Goal: Answer question/provide support

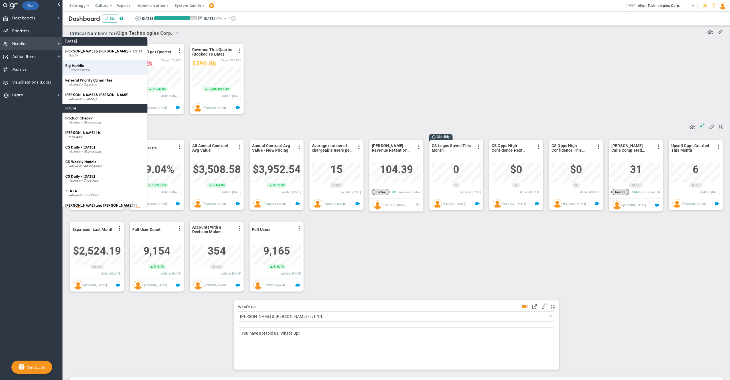
click at [89, 64] on div "Big Huddle Every weekday" at bounding box center [104, 67] width 85 height 15
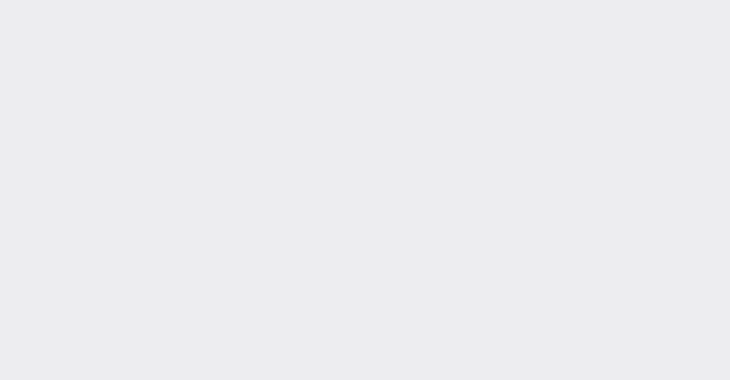
type input "[DATE]"
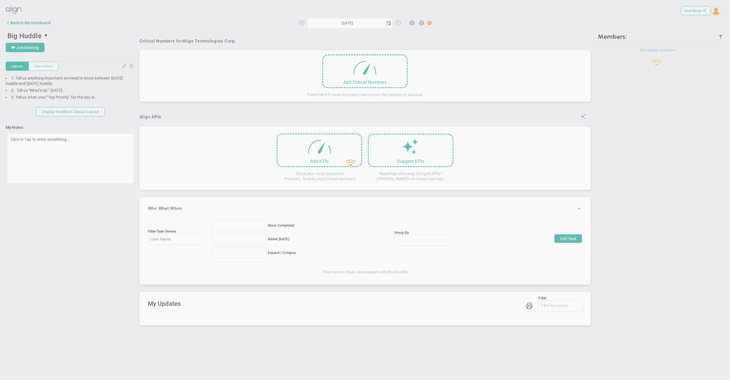
type input "[DATE]"
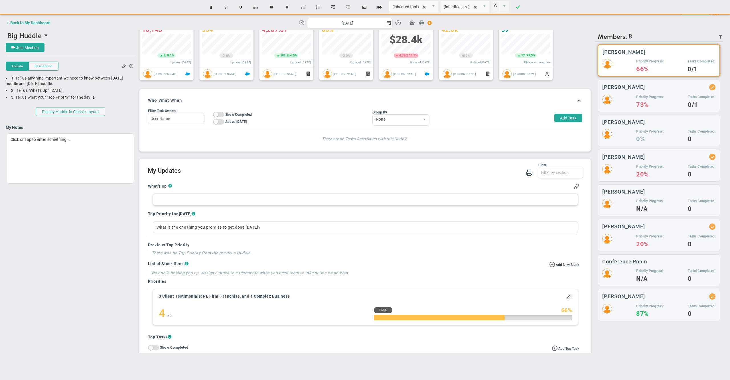
click at [190, 206] on div at bounding box center [365, 200] width 425 height 12
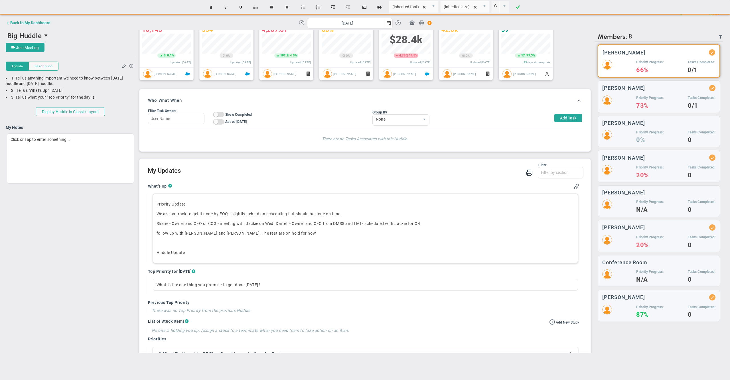
click at [240, 236] on p "follow up with [PERSON_NAME] and [PERSON_NAME]. The rest are on hold for now" at bounding box center [366, 233] width 418 height 6
click at [250, 255] on p "Huddle Update ﻿" at bounding box center [366, 253] width 418 height 6
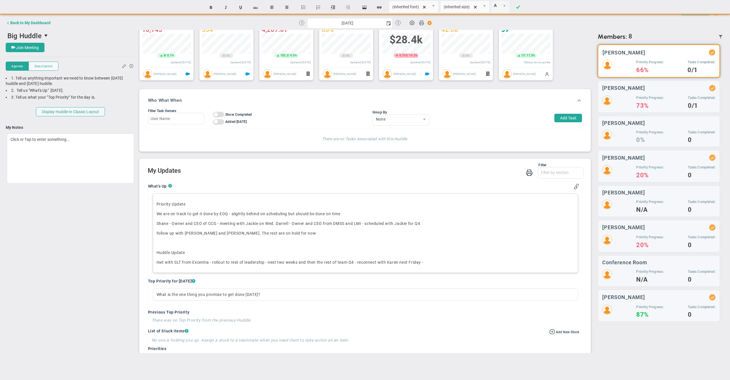
click at [214, 265] on p "met with SLT from Excentia - rollout to rest of leadership - next two weeks and…" at bounding box center [366, 262] width 418 height 6
click at [522, 265] on p "met with SLT from Excentia - AI-Priorities and Huddles rollout to rest of leade…" at bounding box center [366, 262] width 418 height 6
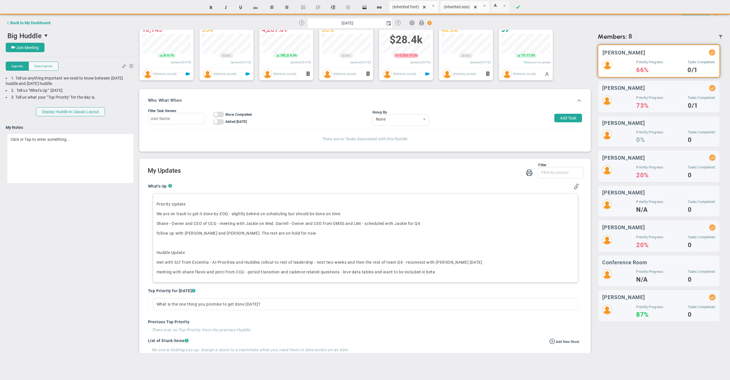
click at [385, 275] on p "meeting with [PERSON_NAME] and [PERSON_NAME] from CCG - period transition and c…" at bounding box center [366, 272] width 418 height 6
click at [472, 275] on div "Priority Update We are on track to get it done by EOQ - slightly behind on sche…" at bounding box center [365, 238] width 425 height 89
click at [469, 275] on p "meeting with [PERSON_NAME] and [PERSON_NAME] from CCG - period transition and c…" at bounding box center [366, 272] width 418 height 6
click at [215, 294] on p "finishing up renewal outreach through november and churn analsys ﻿" at bounding box center [366, 292] width 418 height 6
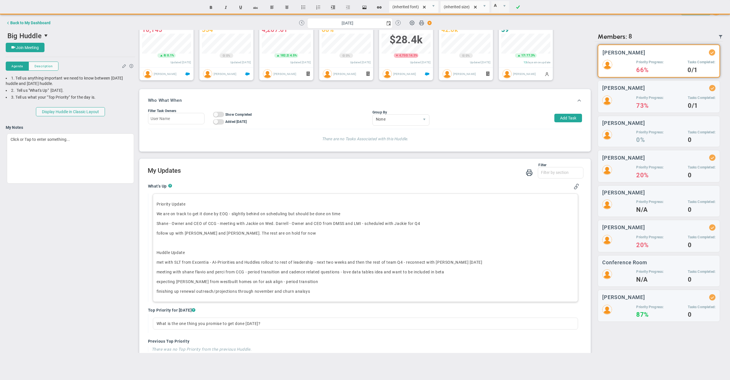
click at [329, 294] on p "finishing up renewal outreach/projections through november and churn analsys ﻿" at bounding box center [366, 292] width 418 height 6
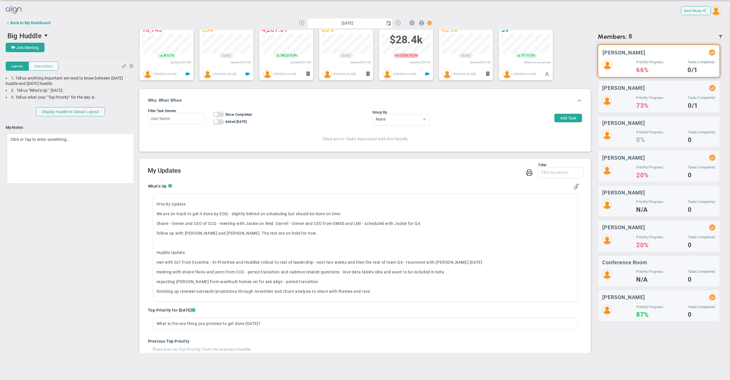
click at [330, 175] on h2 "My Updates" at bounding box center [366, 171] width 436 height 8
click at [418, 173] on h2 "My Updates" at bounding box center [366, 171] width 436 height 8
click at [392, 294] on p "finishing up renewal outreach/projections through november and churn analysis t…" at bounding box center [366, 292] width 418 height 6
click at [336, 179] on div "Filter What's Up Top Priorities Stucks Priorities Top Tasks [DATE] Shoutouts! W…" at bounding box center [366, 171] width 436 height 16
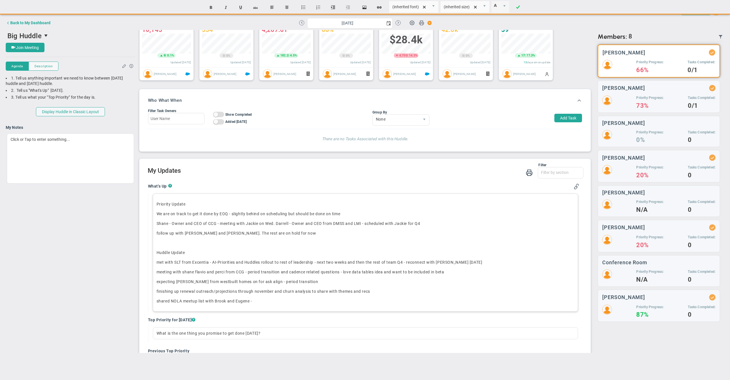
click at [267, 304] on p "shared [PERSON_NAME] meetup list with [PERSON_NAME] and [PERSON_NAME]" at bounding box center [366, 301] width 418 height 6
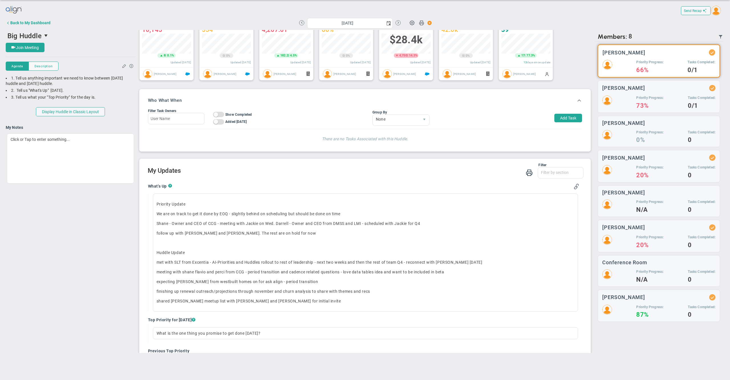
click at [310, 179] on div "Filter What's Up Top Priorities Stucks Priorities Top Tasks [DATE] Shoutouts! W…" at bounding box center [366, 171] width 436 height 16
click at [379, 179] on div "Filter What's Up Top Priorities Stucks Priorities Top Tasks [DATE] Shoutouts! W…" at bounding box center [366, 171] width 436 height 16
click at [39, 47] on span "Join Meeting" at bounding box center [27, 47] width 23 height 5
click at [361, 285] on p "expecting [PERSON_NAME] from westbuilt homes on for ask align - period transiti…" at bounding box center [366, 282] width 418 height 6
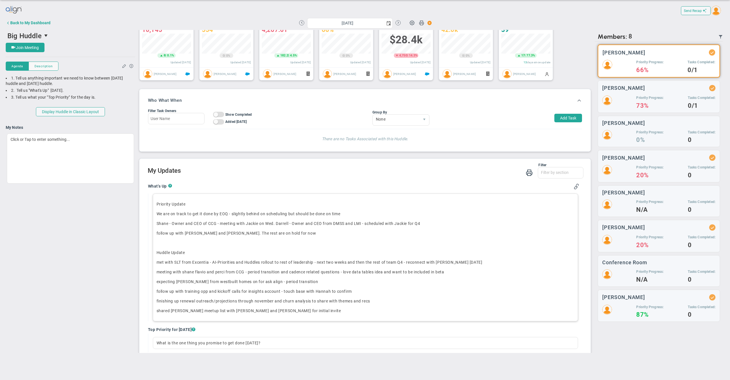
click at [381, 179] on div "Filter What's Up Top Priorities Stucks Priorities Top Tasks [DATE] Shoutouts! W…" at bounding box center [366, 171] width 436 height 16
click at [375, 1] on div "Send Recap Profile Contact your Advisor Share!" at bounding box center [365, 178] width 730 height 357
click at [354, 191] on div "What's Up ? Priority Update We are on track to get it done by EOQ - slightly be…" at bounding box center [364, 385] width 440 height 413
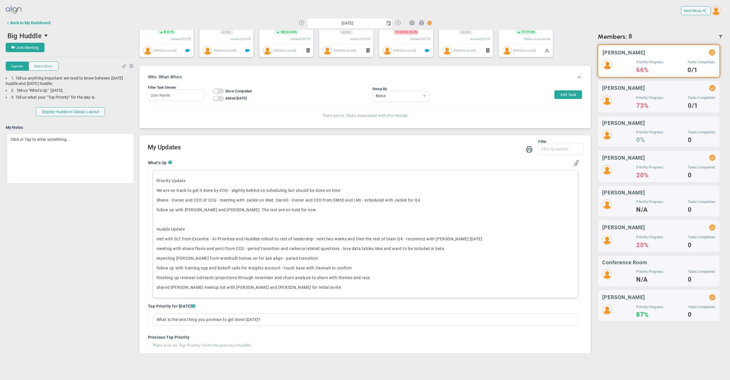
scroll to position [181, 0]
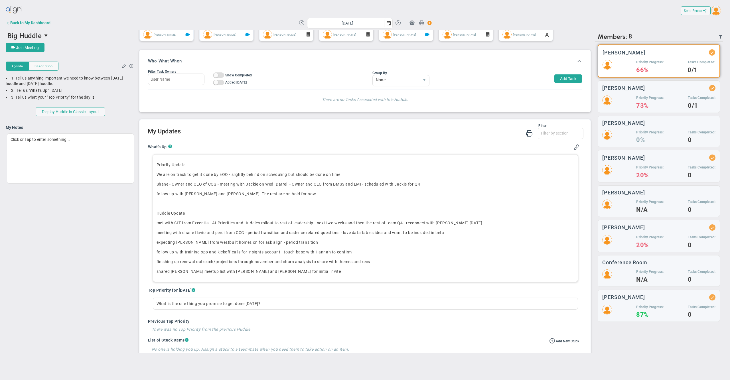
click at [305, 149] on div "What's Up ? Priority Update We are on track to get it done by EOQ - slightly be…" at bounding box center [364, 346] width 440 height 413
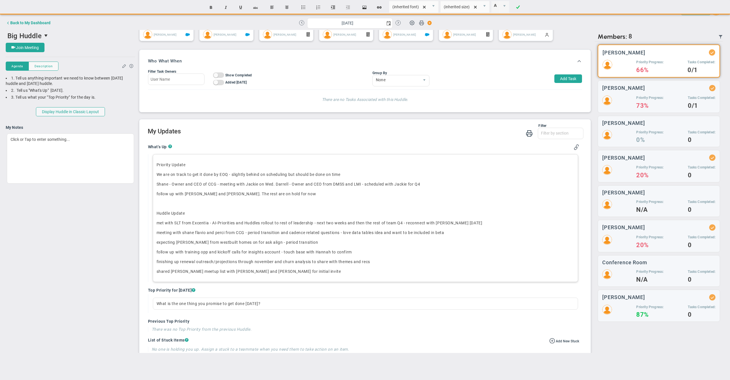
click at [273, 177] on p "We are on track to get it done by EOQ - slightly behind on scheduling but shoul…" at bounding box center [366, 175] width 418 height 6
click at [355, 151] on div "What's Up ? Priority Update We are on track to get it done by EOQ - slightly be…" at bounding box center [364, 346] width 440 height 413
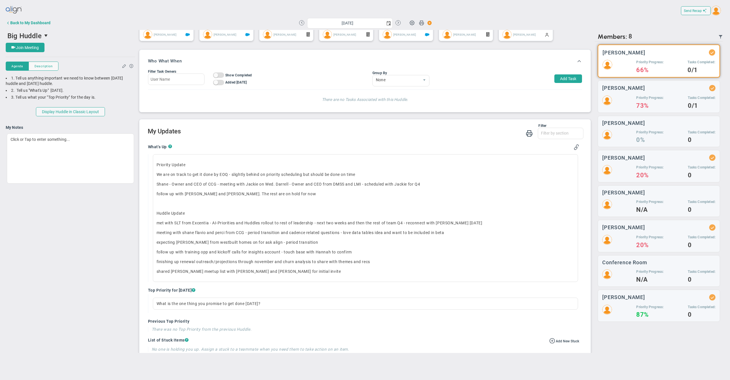
click at [355, 151] on div "What's Up ? Priority Update We are on track to get it done by EOQ - slightly be…" at bounding box center [364, 346] width 440 height 413
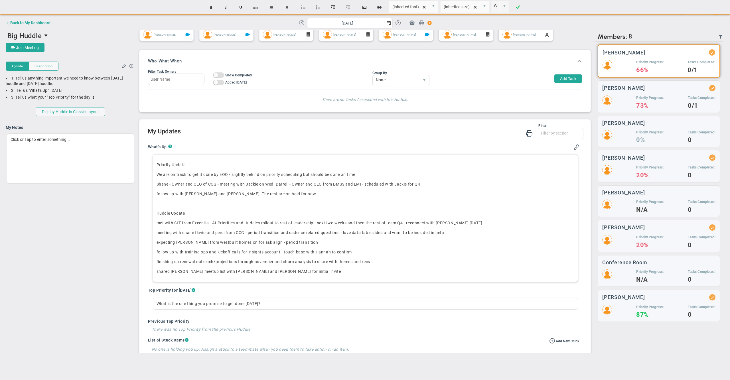
click at [203, 216] on p "Huddle Update ﻿" at bounding box center [366, 213] width 418 height 6
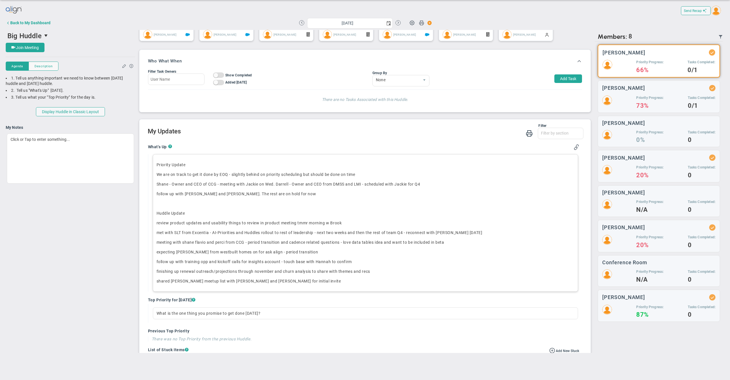
click at [329, 140] on div "Filter What's Up Top Priorities Stucks Priorities Top Tasks [DATE] Shoutouts! W…" at bounding box center [366, 132] width 436 height 16
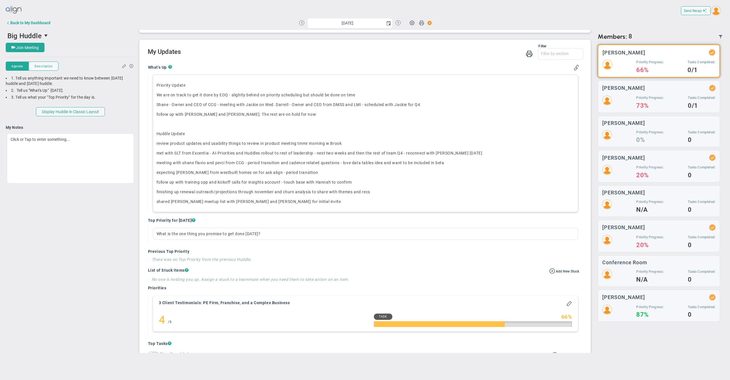
scroll to position [259, 0]
click at [349, 58] on h2 "My Updates" at bounding box center [366, 53] width 436 height 8
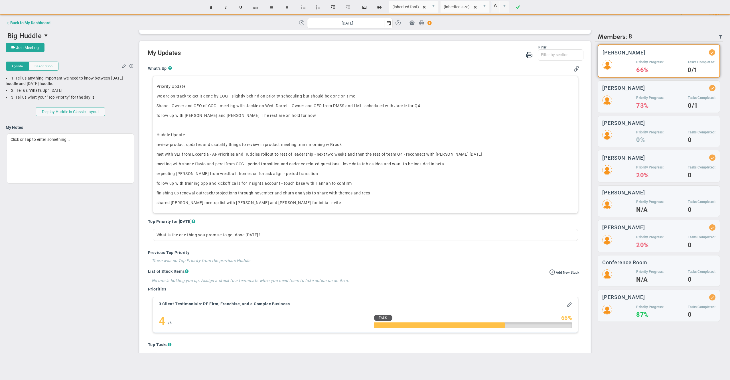
click at [484, 168] on div "Priority Update We are on track to get it done by EOQ - slightly behind on prio…" at bounding box center [365, 144] width 425 height 137
click at [480, 167] on p "meeting with [PERSON_NAME] and [PERSON_NAME] from CCG - period transition and c…" at bounding box center [366, 164] width 418 height 6
click at [428, 71] on div "What's Up ? Priority Update We are on track to get it done by EOQ - slightly be…" at bounding box center [364, 273] width 440 height 423
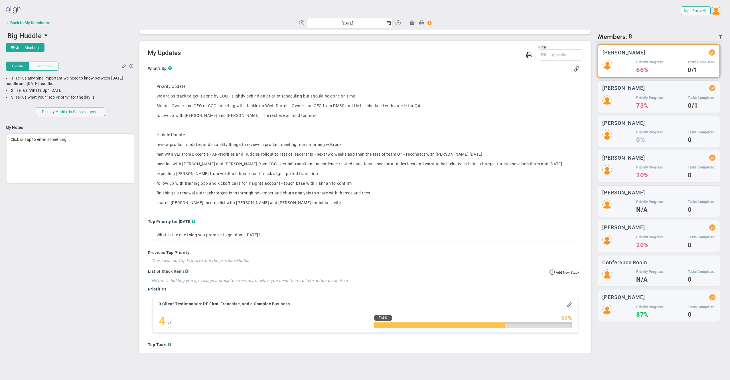
scroll to position [257, 0]
click at [390, 60] on h2 "My Updates" at bounding box center [366, 55] width 436 height 8
click at [360, 60] on h2 "My Updates" at bounding box center [366, 55] width 436 height 8
click at [328, 64] on div "Filter What's Up Top Priorities Stucks Priorities Top Tasks [DATE] Shoutouts! W…" at bounding box center [366, 55] width 436 height 16
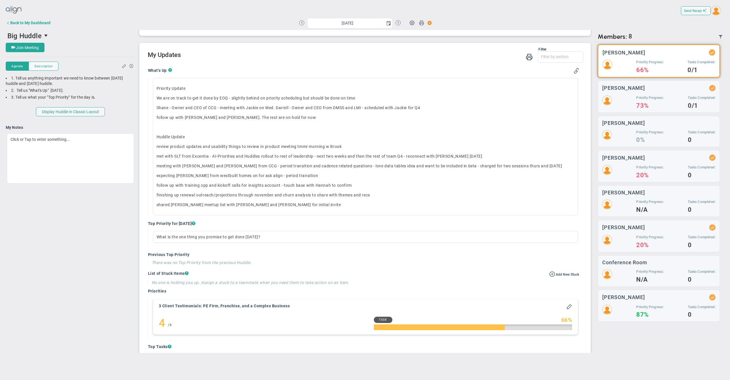
click at [328, 64] on div "Filter What's Up Top Priorities Stucks Priorities Top Tasks [DATE] Shoutouts! W…" at bounding box center [366, 55] width 436 height 16
click at [44, 25] on div "Back to My Dashboard" at bounding box center [30, 23] width 40 height 5
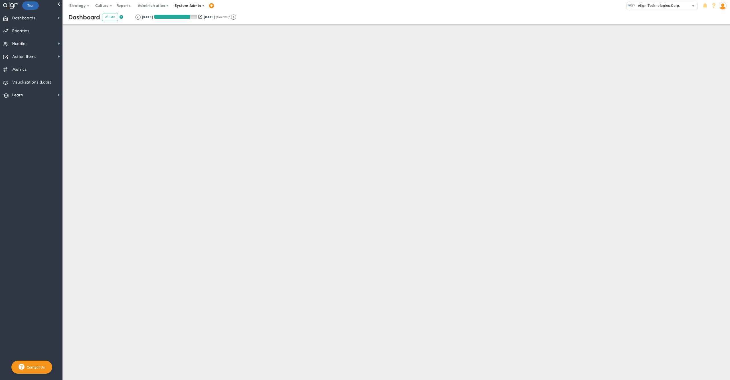
click at [191, 5] on span "System Admin" at bounding box center [187, 5] width 27 height 4
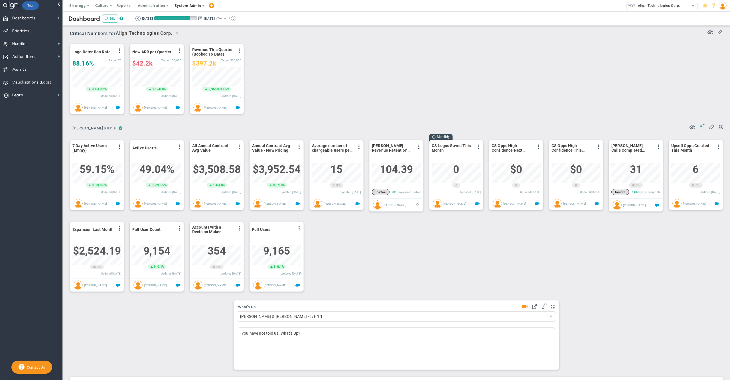
click at [191, 5] on span "System Admin" at bounding box center [187, 5] width 27 height 4
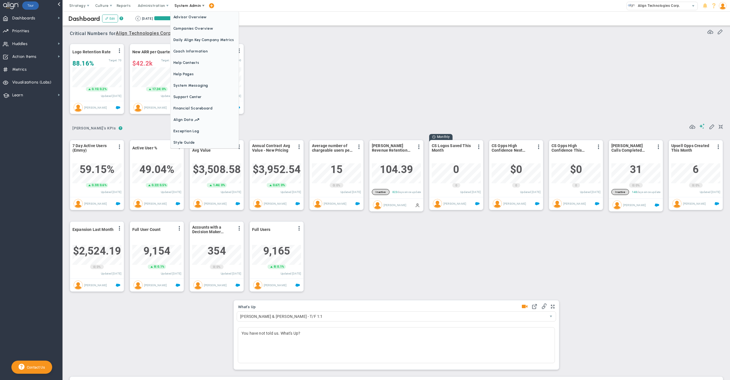
scroll to position [20, 48]
click at [200, 31] on span "Companies Overview" at bounding box center [204, 28] width 68 height 11
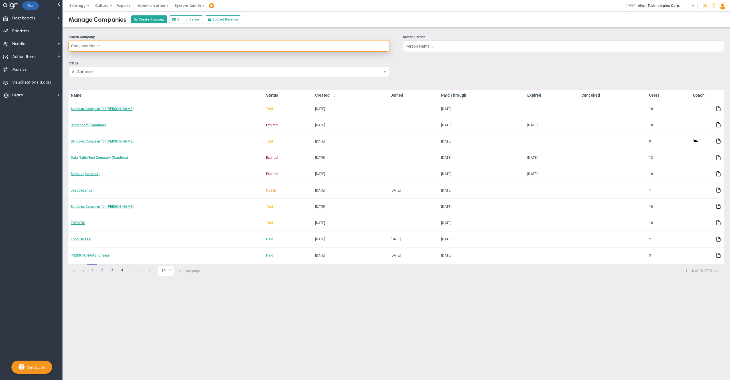
click at [347, 48] on input "Search Company" at bounding box center [228, 45] width 321 height 11
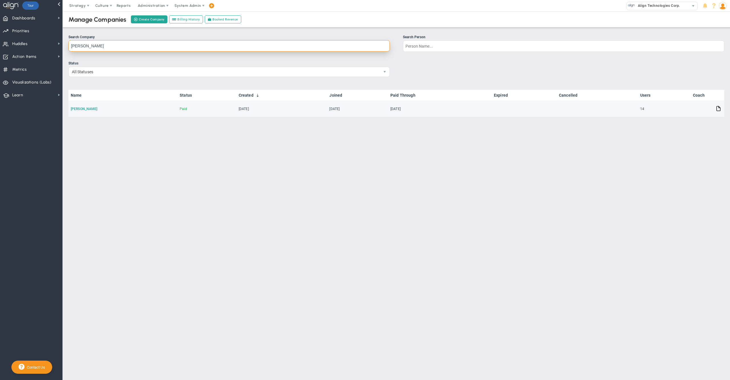
type input "[PERSON_NAME]"
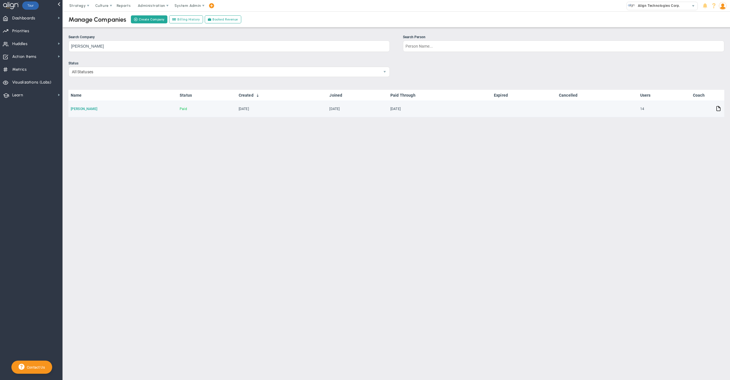
click at [74, 110] on link "[PERSON_NAME]" at bounding box center [84, 109] width 27 height 4
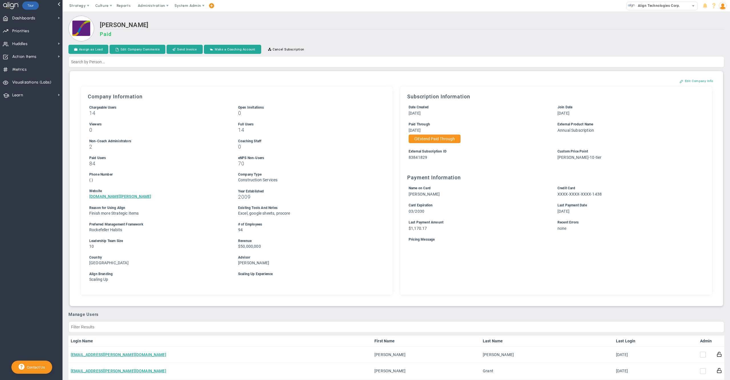
scroll to position [129, 0]
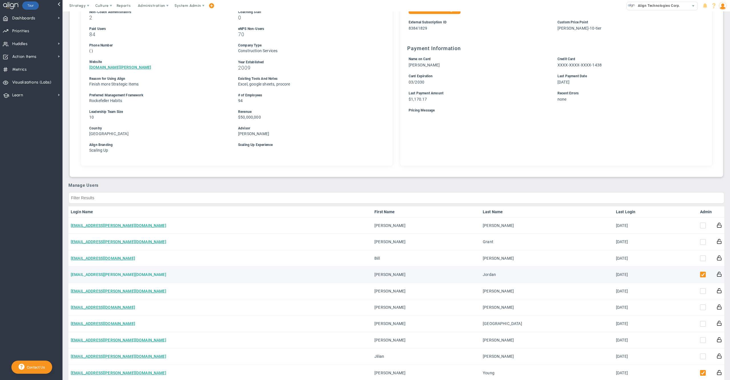
click at [103, 272] on link "[EMAIL_ADDRESS][PERSON_NAME][DOMAIN_NAME]" at bounding box center [119, 274] width 96 height 5
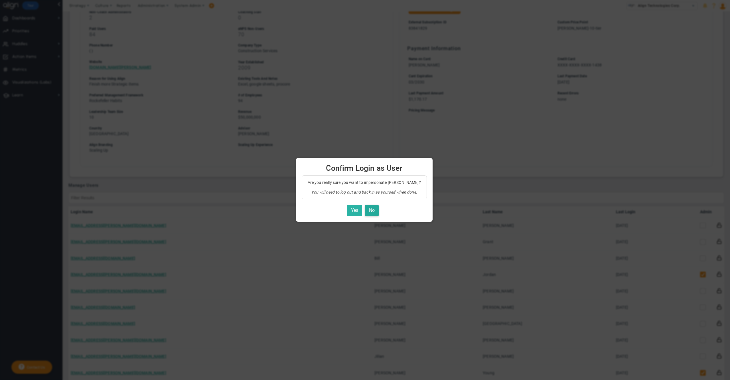
click at [353, 207] on button "Yes" at bounding box center [354, 210] width 15 height 11
